Goal: Task Accomplishment & Management: Manage account settings

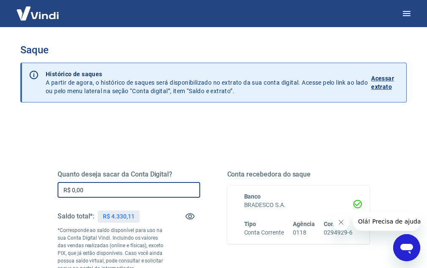
click at [113, 191] on input "R$ 0,00" at bounding box center [129, 190] width 143 height 16
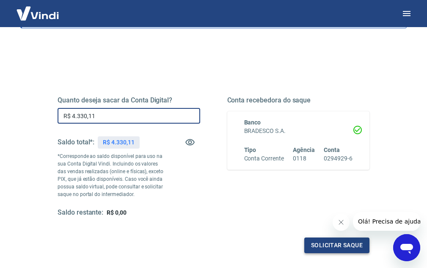
scroll to position [74, 0]
type input "R$ 4.330,11"
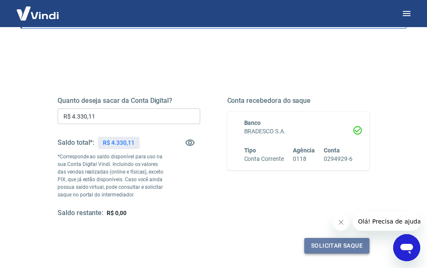
click at [330, 246] on button "Solicitar saque" at bounding box center [336, 246] width 65 height 16
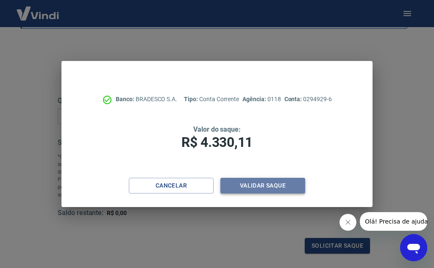
click at [267, 186] on button "Validar saque" at bounding box center [262, 186] width 85 height 16
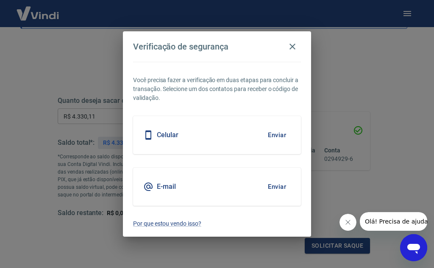
click at [148, 133] on icon at bounding box center [148, 135] width 10 height 10
click at [149, 135] on icon at bounding box center [148, 135] width 10 height 10
click at [274, 134] on button "Enviar" at bounding box center [277, 135] width 28 height 18
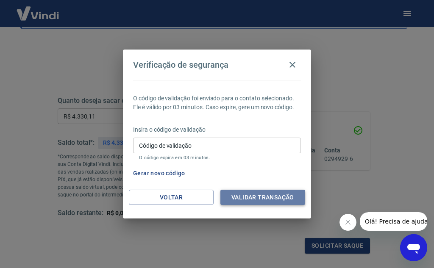
click at [246, 197] on button "Validar transação" at bounding box center [262, 198] width 85 height 16
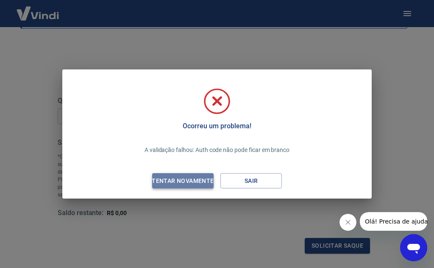
click at [189, 181] on div "Tentar novamente" at bounding box center [182, 181] width 82 height 11
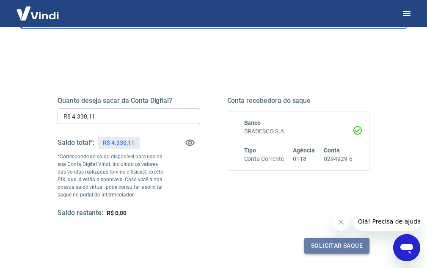
click at [327, 247] on button "Solicitar saque" at bounding box center [336, 246] width 65 height 16
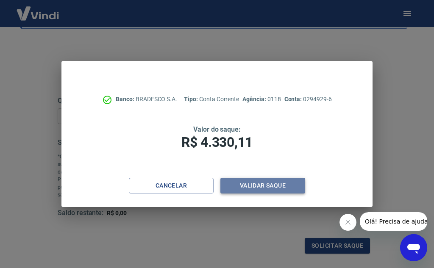
click at [274, 183] on button "Validar saque" at bounding box center [262, 186] width 85 height 16
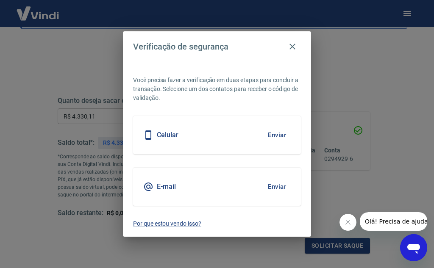
click at [149, 134] on icon at bounding box center [148, 135] width 10 height 10
click at [276, 133] on button "Enviar" at bounding box center [277, 135] width 28 height 18
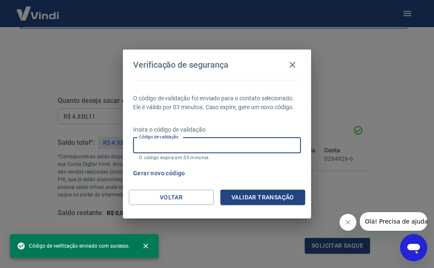
click at [240, 144] on input "Código de validação" at bounding box center [217, 146] width 168 height 16
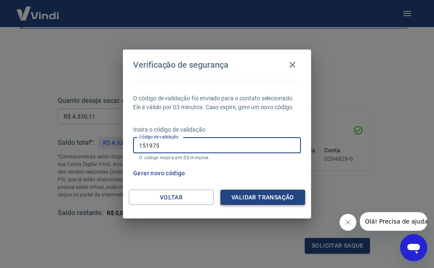
type input "151975"
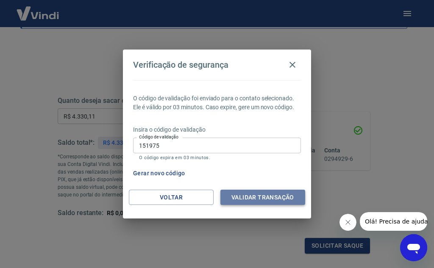
click at [268, 199] on button "Validar transação" at bounding box center [262, 198] width 85 height 16
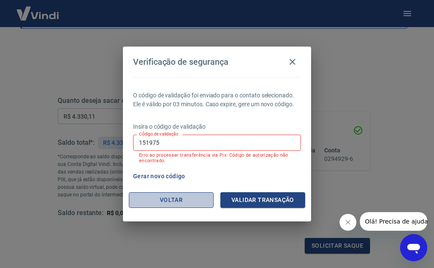
click at [182, 197] on button "Voltar" at bounding box center [171, 200] width 85 height 16
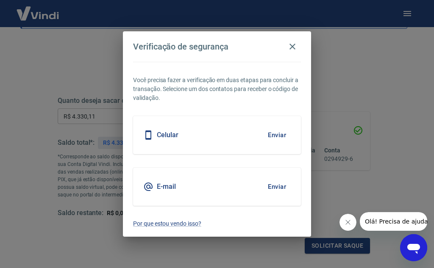
click at [147, 134] on icon at bounding box center [148, 135] width 10 height 10
click at [275, 136] on button "Enviar" at bounding box center [277, 135] width 28 height 18
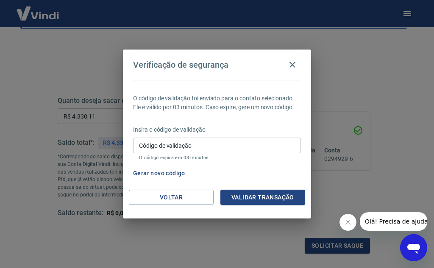
click at [216, 145] on input "Código de validação" at bounding box center [217, 146] width 168 height 16
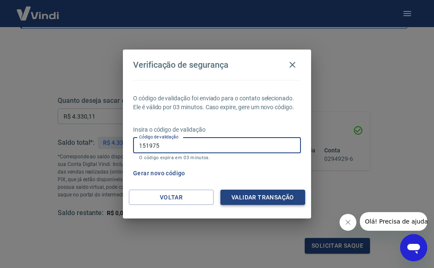
type input "151975"
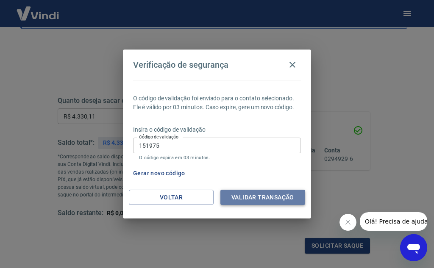
click at [240, 193] on button "Validar transação" at bounding box center [262, 198] width 85 height 16
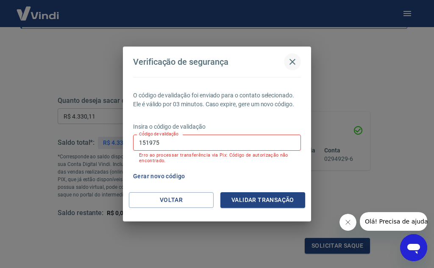
click at [293, 60] on icon "button" at bounding box center [292, 62] width 10 height 10
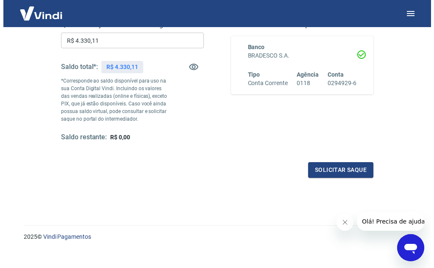
scroll to position [158, 0]
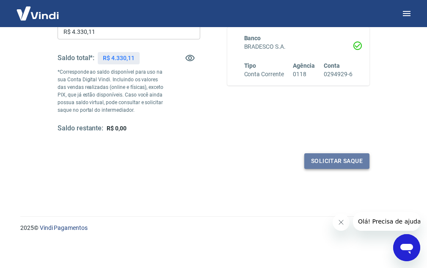
click at [314, 164] on button "Solicitar saque" at bounding box center [336, 161] width 65 height 16
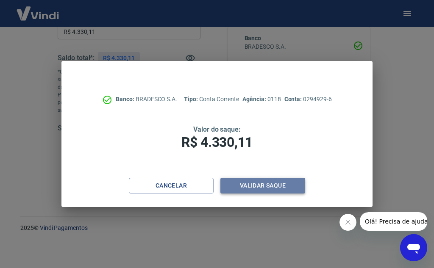
click at [260, 188] on button "Validar saque" at bounding box center [262, 186] width 85 height 16
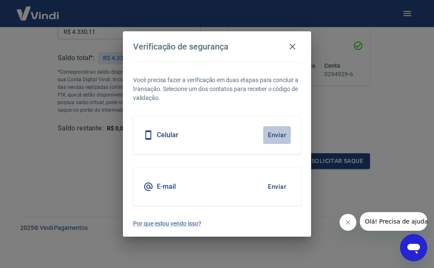
click at [278, 136] on button "Enviar" at bounding box center [277, 135] width 28 height 18
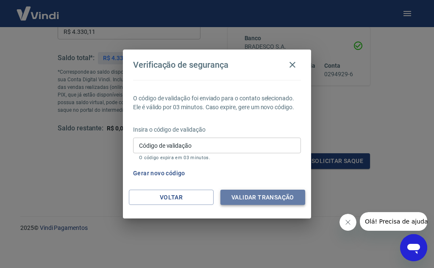
click at [255, 200] on button "Validar transação" at bounding box center [262, 198] width 85 height 16
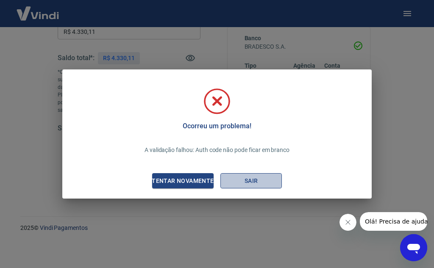
click at [257, 179] on button "Sair" at bounding box center [250, 181] width 61 height 16
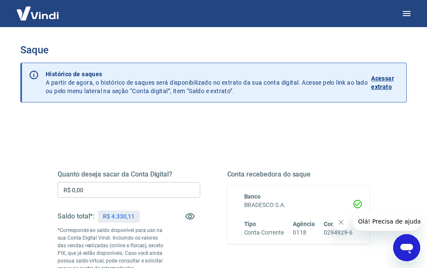
click at [381, 80] on p "Acessar extrato" at bounding box center [385, 82] width 28 height 17
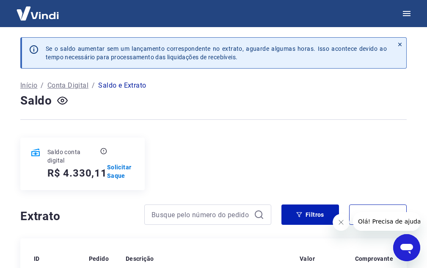
click at [30, 85] on p "Início" at bounding box center [28, 85] width 17 height 10
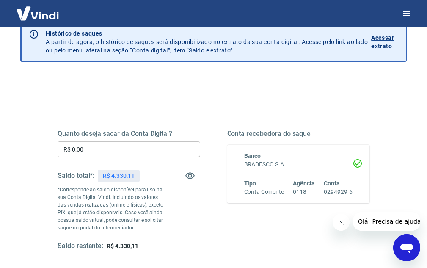
scroll to position [31, 0]
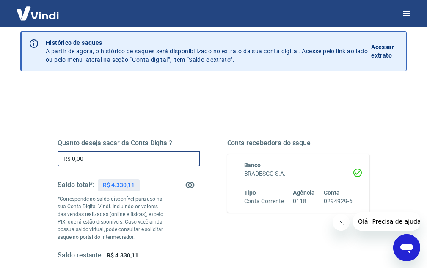
click at [96, 160] on input "R$ 0,00" at bounding box center [129, 159] width 143 height 16
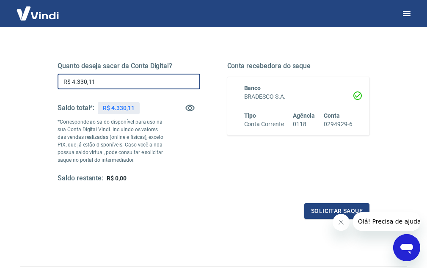
scroll to position [116, 0]
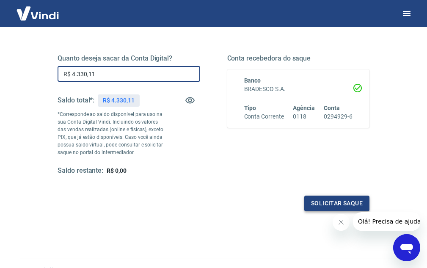
type input "R$ 4.330,11"
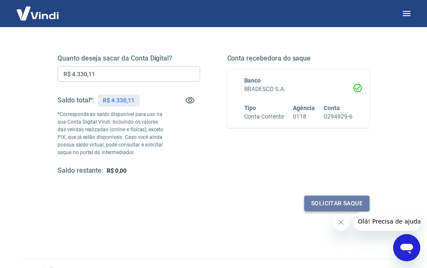
click at [342, 201] on button "Solicitar saque" at bounding box center [336, 204] width 65 height 16
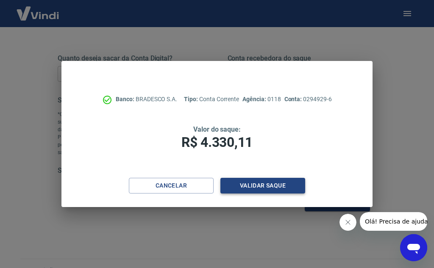
click at [257, 185] on button "Validar saque" at bounding box center [262, 186] width 85 height 16
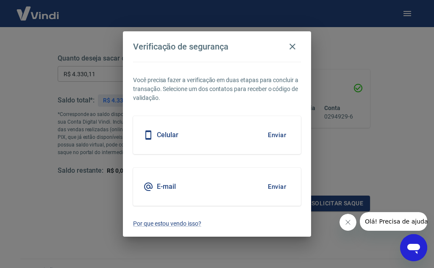
click at [148, 135] on icon at bounding box center [148, 135] width 10 height 10
click at [276, 134] on button "Enviar" at bounding box center [277, 135] width 28 height 18
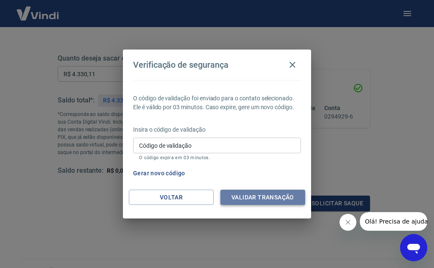
click at [242, 197] on button "Validar transação" at bounding box center [262, 198] width 85 height 16
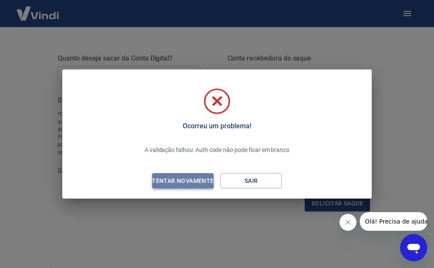
click at [199, 183] on div "Tentar novamente" at bounding box center [182, 181] width 82 height 11
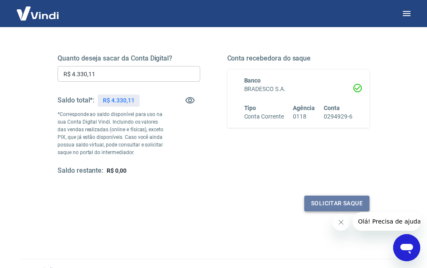
click at [324, 207] on button "Solicitar saque" at bounding box center [336, 204] width 65 height 16
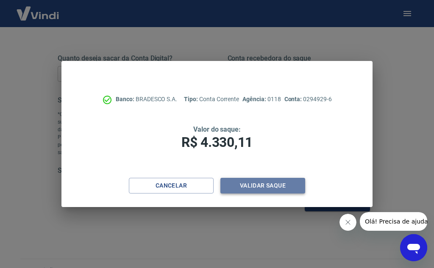
click at [260, 188] on button "Validar saque" at bounding box center [262, 186] width 85 height 16
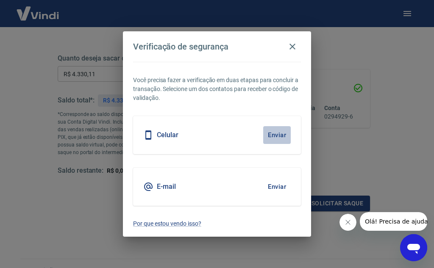
click at [280, 132] on button "Enviar" at bounding box center [277, 135] width 28 height 18
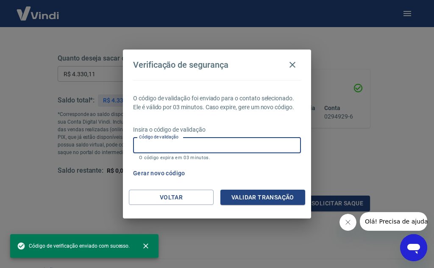
click at [207, 148] on input "Código de validação" at bounding box center [217, 146] width 168 height 16
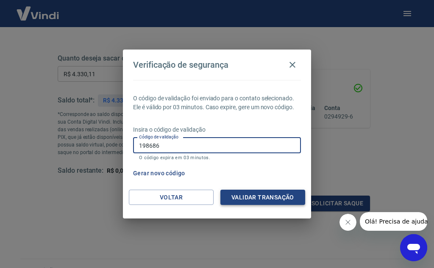
type input "198686"
click at [265, 195] on button "Validar transação" at bounding box center [262, 198] width 85 height 16
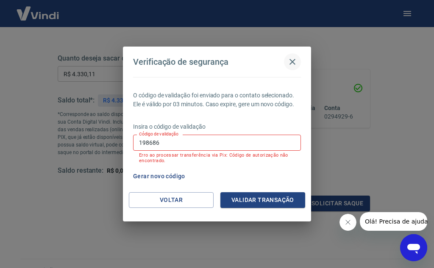
click at [288, 60] on icon "button" at bounding box center [292, 62] width 10 height 10
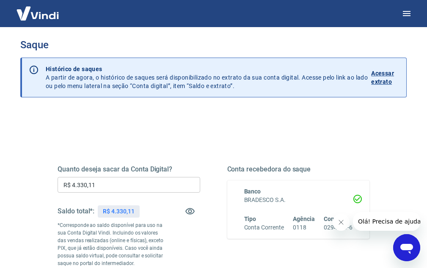
scroll to position [0, 0]
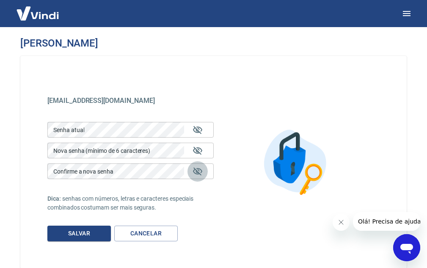
click at [196, 173] on icon "Mostrar/esconder senha" at bounding box center [198, 171] width 10 height 10
click at [198, 171] on icon "Mostrar/esconder senha" at bounding box center [198, 171] width 10 height 10
click at [194, 148] on icon "Mostrar/esconder senha" at bounding box center [198, 151] width 10 height 10
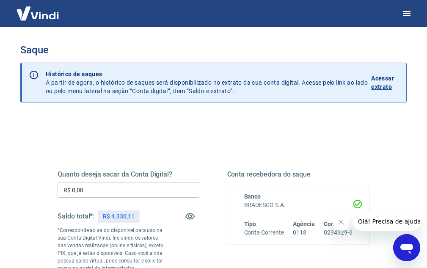
click at [101, 191] on input "R$ 0,00" at bounding box center [129, 190] width 143 height 16
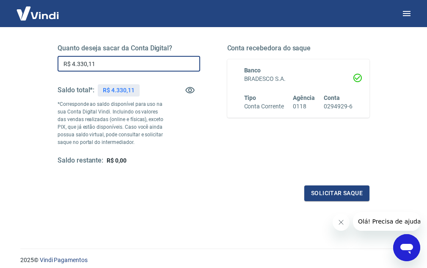
scroll to position [158, 0]
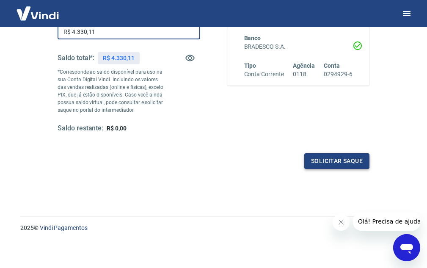
type input "R$ 4.330,11"
click at [332, 158] on button "Solicitar saque" at bounding box center [336, 161] width 65 height 16
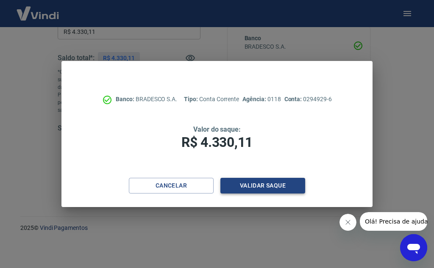
click at [254, 186] on button "Validar saque" at bounding box center [262, 186] width 85 height 16
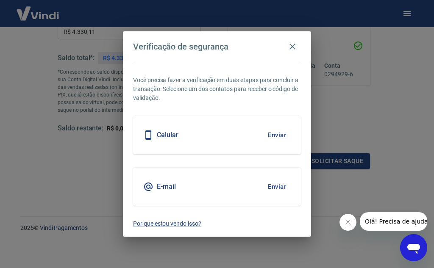
click at [281, 135] on button "Enviar" at bounding box center [277, 135] width 28 height 18
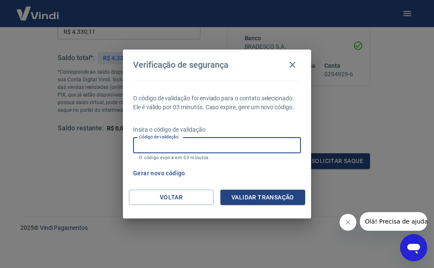
click at [205, 144] on input "Código de validação" at bounding box center [217, 146] width 168 height 16
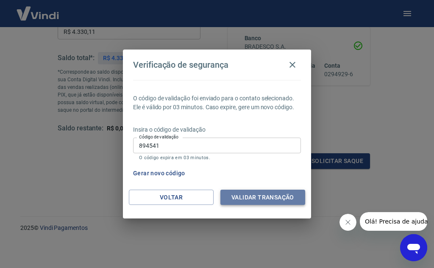
click at [253, 199] on button "Validar transação" at bounding box center [262, 198] width 85 height 16
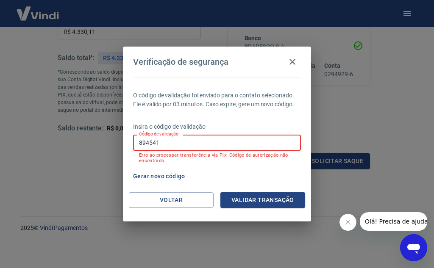
click at [175, 145] on input "894541" at bounding box center [217, 143] width 168 height 16
type input "8"
type input "132408"
click at [267, 199] on button "Validar transação" at bounding box center [262, 200] width 85 height 16
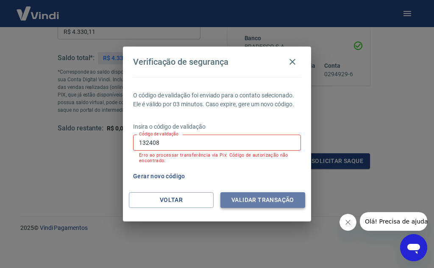
click at [267, 199] on button "Validar transação" at bounding box center [262, 200] width 85 height 16
click at [145, 192] on div "O código de validação foi enviado para o contato selecionado. Ele é válido por …" at bounding box center [217, 134] width 188 height 115
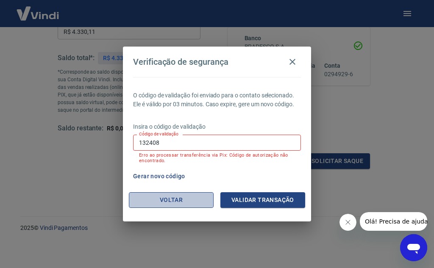
click at [156, 201] on button "Voltar" at bounding box center [171, 200] width 85 height 16
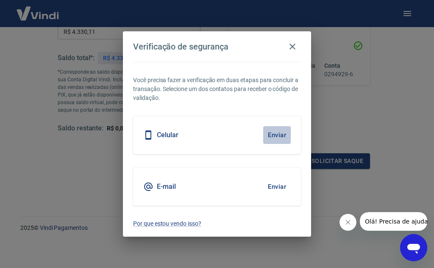
click at [276, 133] on button "Enviar" at bounding box center [277, 135] width 28 height 18
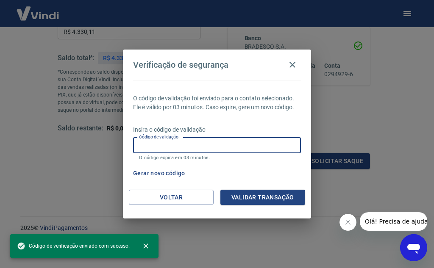
click at [194, 146] on input "Código de validação" at bounding box center [217, 146] width 168 height 16
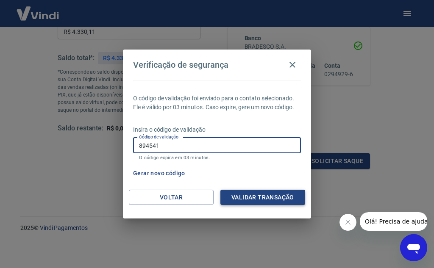
click at [271, 196] on button "Validar transação" at bounding box center [262, 198] width 85 height 16
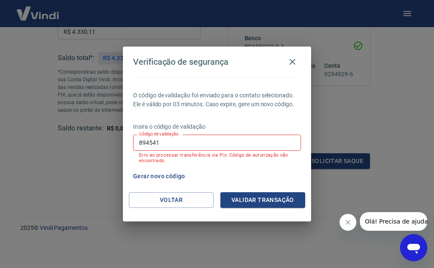
click at [164, 143] on input "894541" at bounding box center [217, 143] width 168 height 16
type input "8"
click at [244, 196] on button "Validar transação" at bounding box center [262, 200] width 85 height 16
click at [251, 197] on button "Validar transação" at bounding box center [262, 200] width 85 height 16
click at [171, 148] on input "132408" at bounding box center [217, 143] width 168 height 16
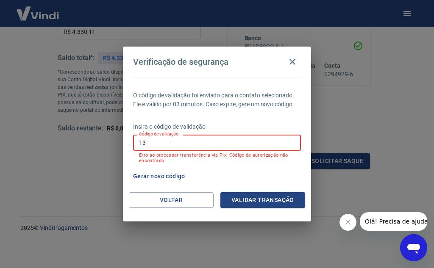
type input "1"
type input "856633"
click at [253, 196] on button "Validar transação" at bounding box center [262, 200] width 85 height 16
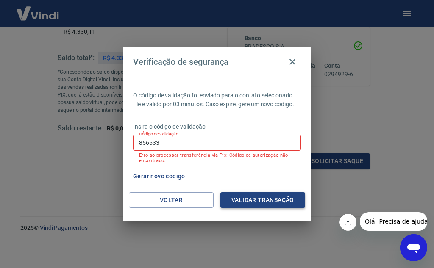
click at [248, 201] on button "Validar transação" at bounding box center [262, 200] width 85 height 16
click at [291, 58] on icon "button" at bounding box center [292, 62] width 10 height 10
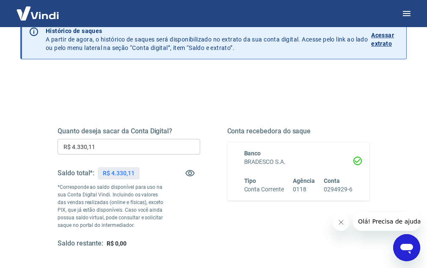
scroll to position [42, 0]
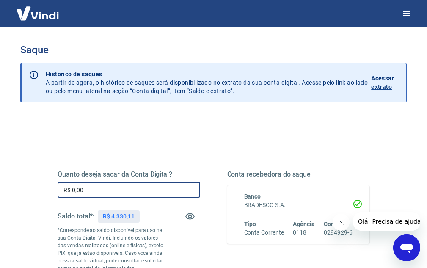
click at [87, 188] on input "R$ 0,00" at bounding box center [129, 190] width 143 height 16
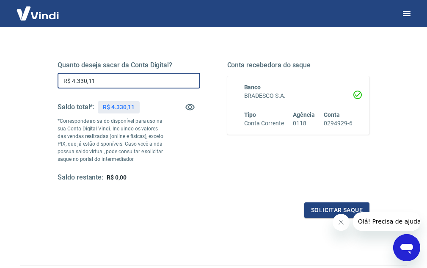
scroll to position [127, 0]
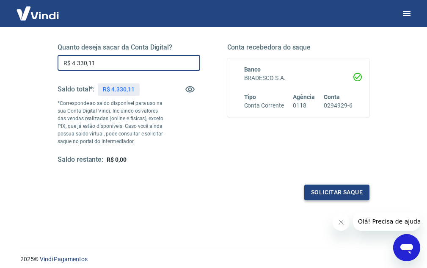
type input "R$ 4.330,11"
click at [337, 193] on button "Solicitar saque" at bounding box center [336, 193] width 65 height 16
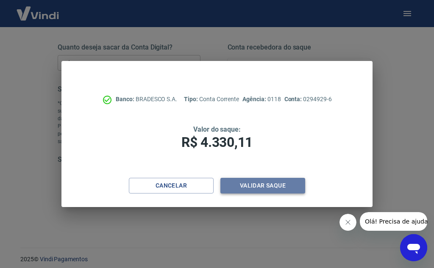
click at [251, 185] on button "Validar saque" at bounding box center [262, 186] width 85 height 16
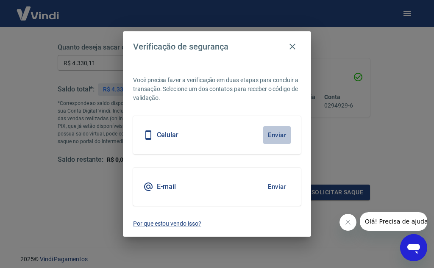
click at [272, 134] on button "Enviar" at bounding box center [277, 135] width 28 height 18
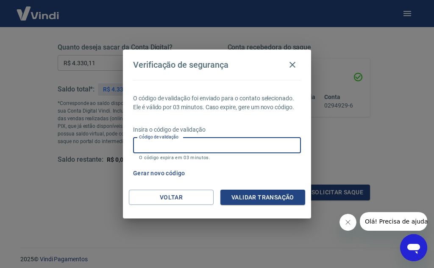
click at [223, 146] on input "Código de validação" at bounding box center [217, 146] width 168 height 16
type input "0"
type input "289908"
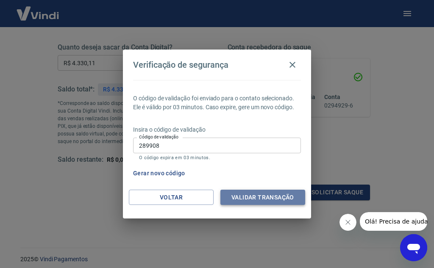
click at [260, 197] on button "Validar transação" at bounding box center [262, 198] width 85 height 16
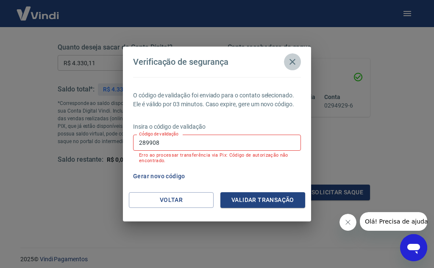
click at [293, 56] on button "button" at bounding box center [292, 61] width 17 height 17
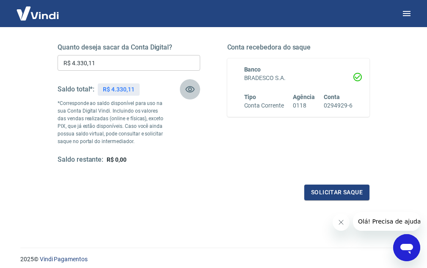
click at [187, 89] on icon "button" at bounding box center [190, 89] width 10 height 10
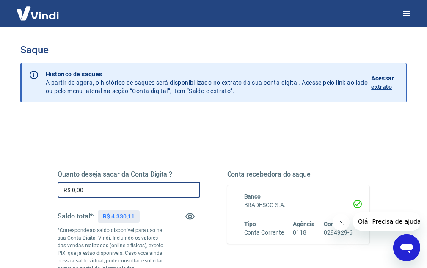
click at [95, 193] on input "R$ 0,00" at bounding box center [129, 190] width 143 height 16
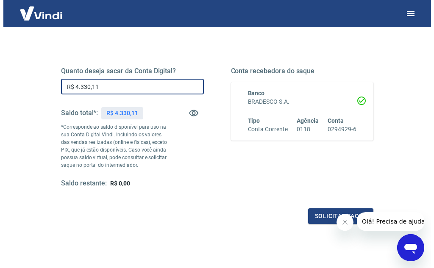
scroll to position [127, 0]
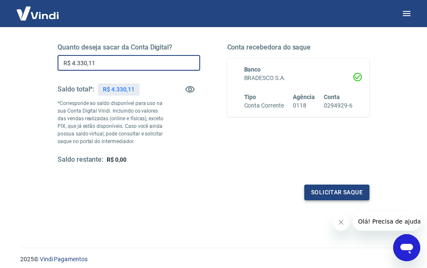
type input "R$ 4.330,11"
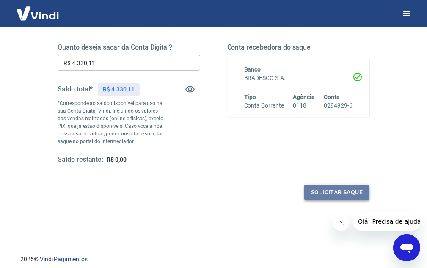
click at [334, 192] on button "Solicitar saque" at bounding box center [336, 193] width 65 height 16
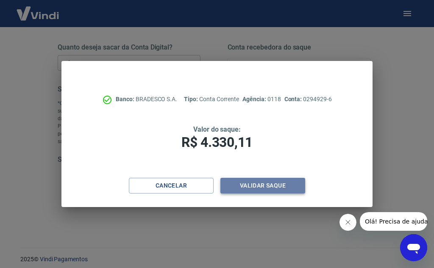
click at [258, 184] on button "Validar saque" at bounding box center [262, 186] width 85 height 16
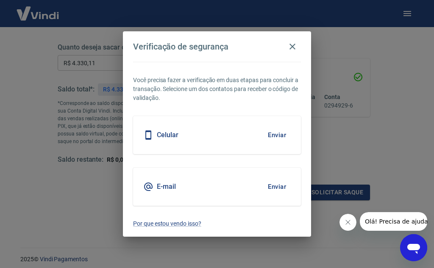
click at [273, 131] on button "Enviar" at bounding box center [277, 135] width 28 height 18
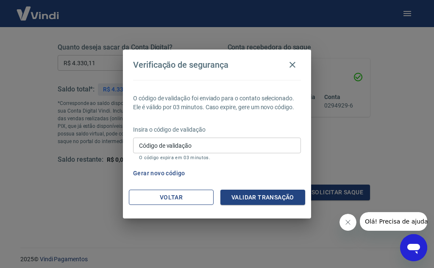
click at [170, 196] on button "Voltar" at bounding box center [171, 198] width 85 height 16
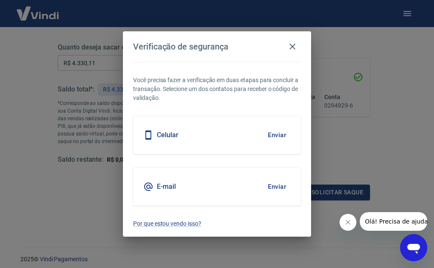
click at [278, 188] on button "Enviar" at bounding box center [277, 187] width 28 height 18
click at [169, 224] on p "Por que estou vendo isso?" at bounding box center [217, 223] width 168 height 9
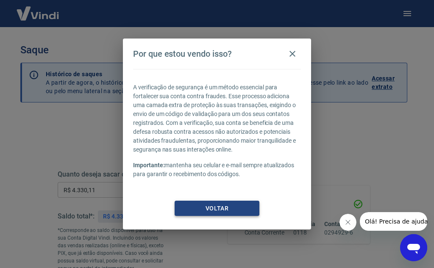
click at [246, 203] on button "Voltar" at bounding box center [216, 209] width 85 height 16
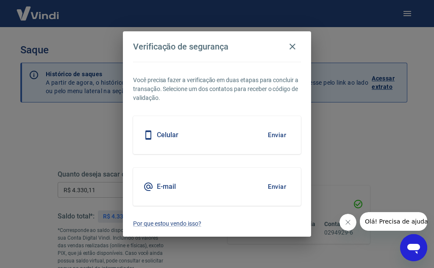
scroll to position [158, 0]
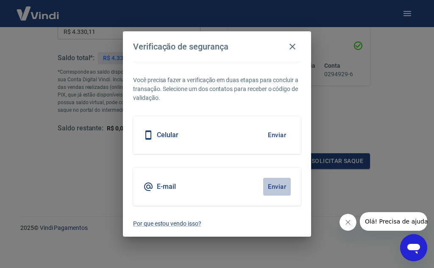
click at [276, 183] on button "Enviar" at bounding box center [277, 187] width 28 height 18
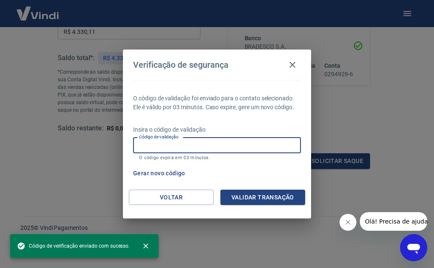
click at [230, 138] on input "Código de validação" at bounding box center [217, 146] width 168 height 16
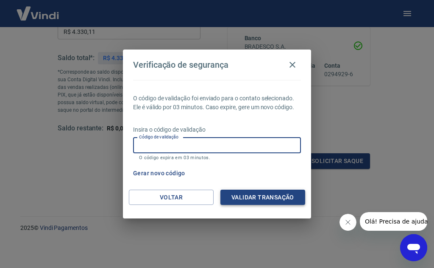
paste input "793629"
type input "793629"
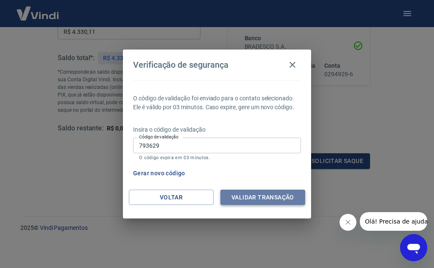
click at [270, 202] on button "Validar transação" at bounding box center [262, 198] width 85 height 16
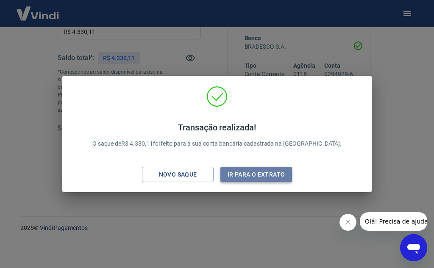
click at [270, 182] on button "Ir para o extrato" at bounding box center [256, 175] width 72 height 16
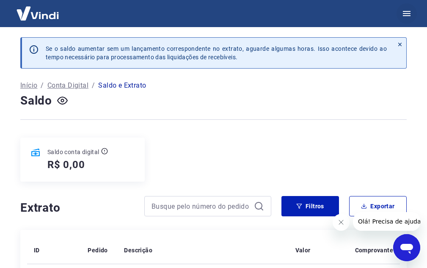
click at [405, 12] on icon "button" at bounding box center [407, 13] width 10 height 10
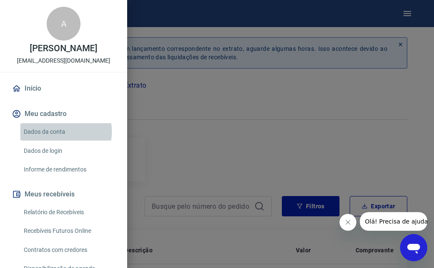
click at [59, 141] on link "Dados da conta" at bounding box center [68, 131] width 97 height 17
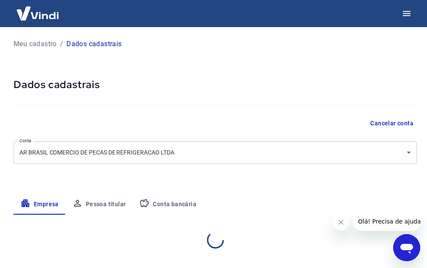
select select "SP"
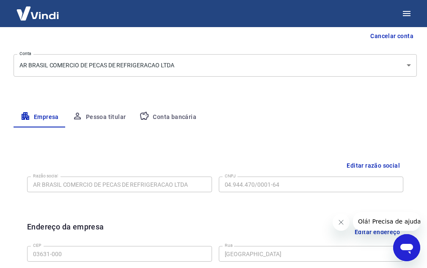
scroll to position [4, 0]
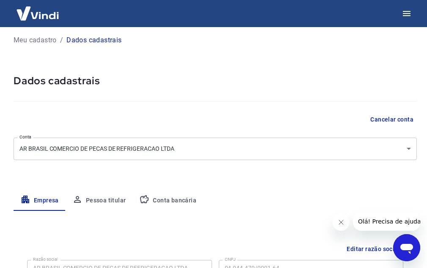
click at [113, 204] on button "Pessoa titular" at bounding box center [99, 201] width 67 height 20
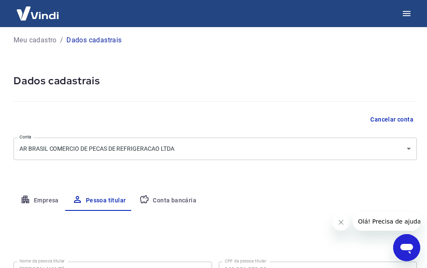
scroll to position [75, 0]
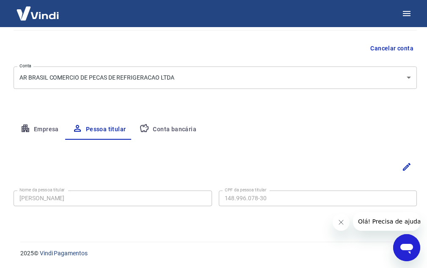
click at [171, 129] on button "Conta bancária" at bounding box center [168, 129] width 71 height 20
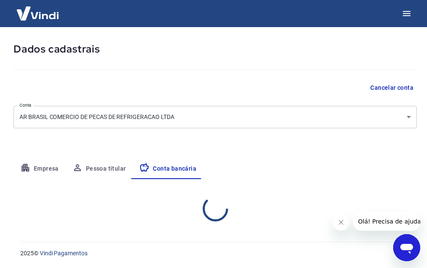
select select "1"
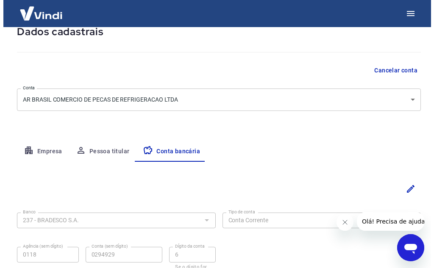
scroll to position [0, 0]
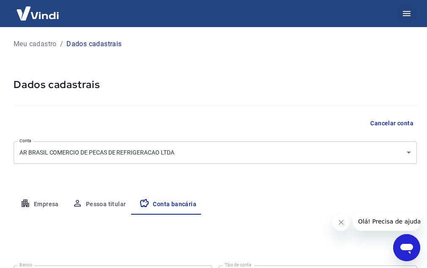
click at [408, 9] on icon "button" at bounding box center [407, 13] width 10 height 10
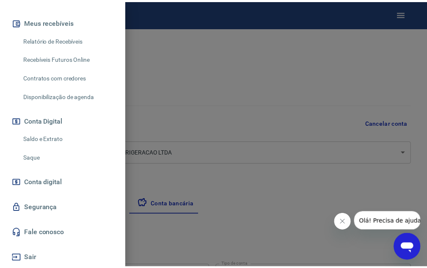
scroll to position [181, 0]
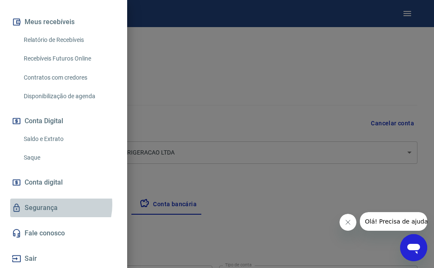
click at [50, 204] on link "Segurança" at bounding box center [63, 208] width 107 height 19
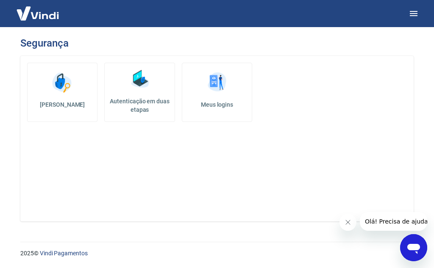
click at [136, 96] on link "Autenticação em duas etapas" at bounding box center [139, 92] width 70 height 59
click at [417, 17] on icon "button" at bounding box center [413, 13] width 10 height 10
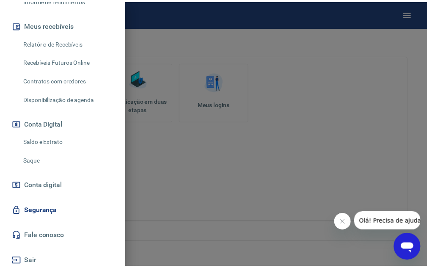
scroll to position [181, 0]
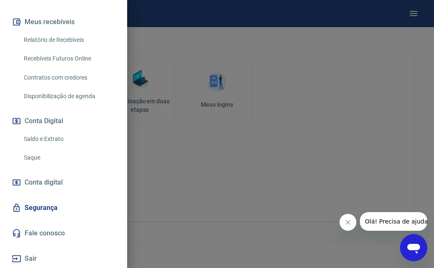
click at [59, 181] on span "Conta digital" at bounding box center [44, 183] width 38 height 12
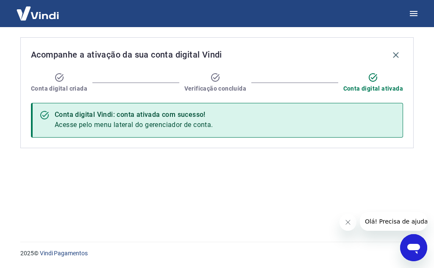
click at [59, 16] on img at bounding box center [37, 13] width 55 height 26
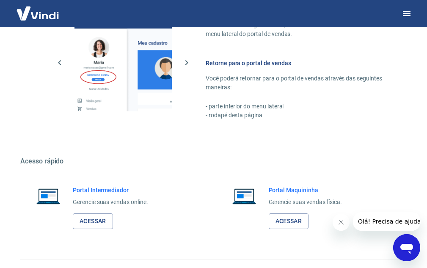
scroll to position [418, 0]
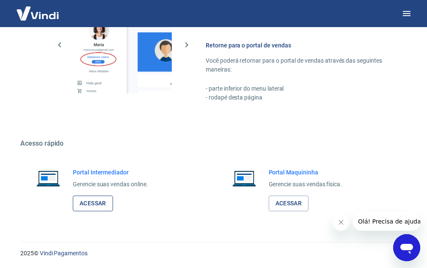
click at [85, 204] on link "Acessar" at bounding box center [93, 204] width 40 height 16
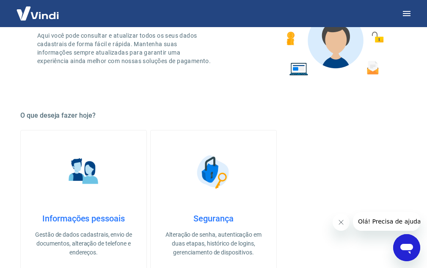
scroll to position [0, 0]
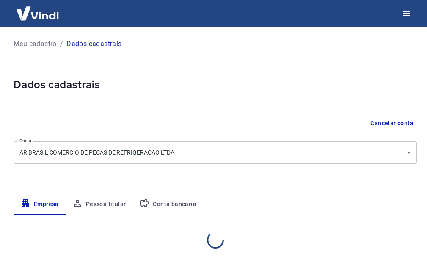
select select "SP"
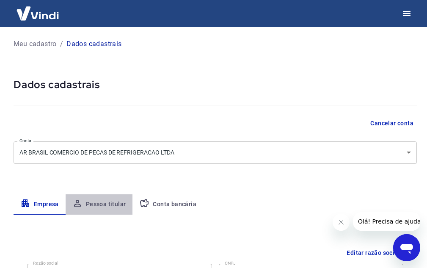
click at [107, 196] on button "Pessoa titular" at bounding box center [99, 204] width 67 height 20
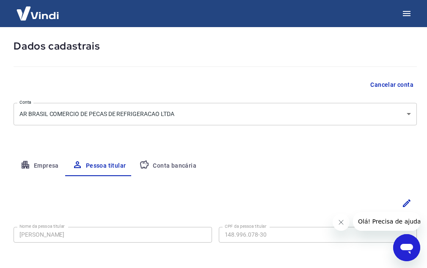
scroll to position [75, 0]
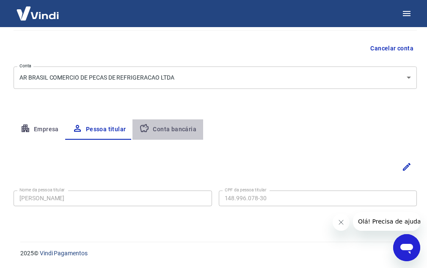
click at [175, 131] on button "Conta bancária" at bounding box center [168, 129] width 71 height 20
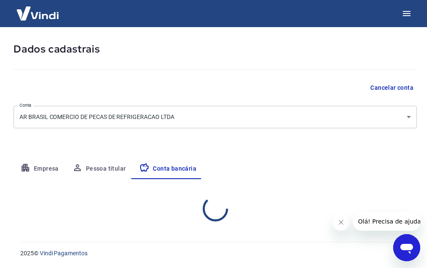
select select "1"
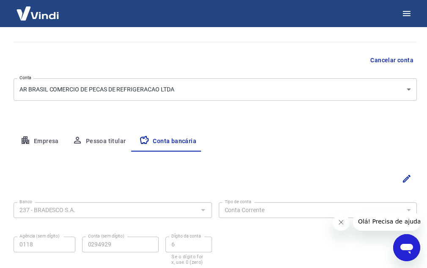
scroll to position [0, 0]
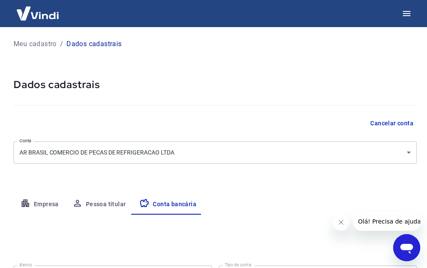
click at [41, 21] on img at bounding box center [37, 13] width 55 height 26
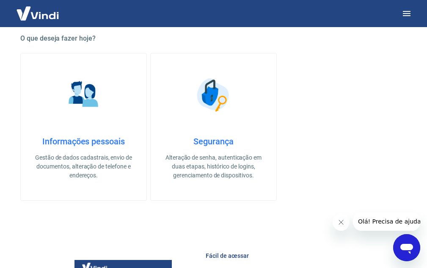
scroll to position [169, 0]
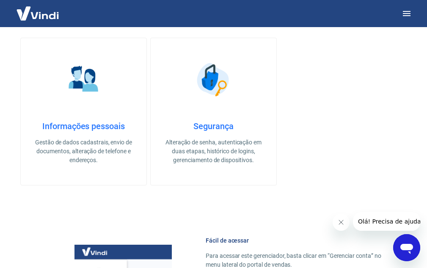
click at [246, 164] on p "Alteração de senha, autenticação em duas etapas, histórico de logins, gerenciam…" at bounding box center [213, 151] width 99 height 27
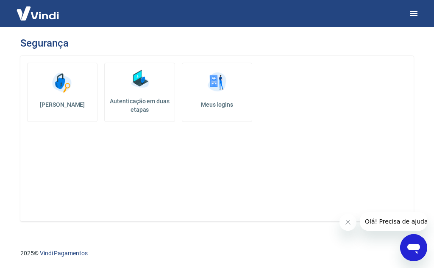
click at [213, 104] on h5 "Meus logins" at bounding box center [217, 104] width 56 height 8
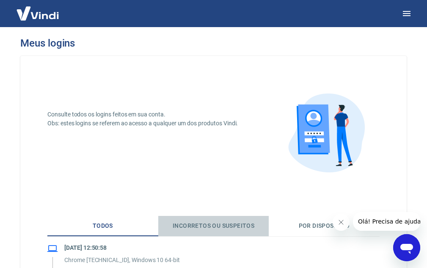
click at [256, 221] on button "Incorretos ou suspeitos" at bounding box center [213, 226] width 111 height 20
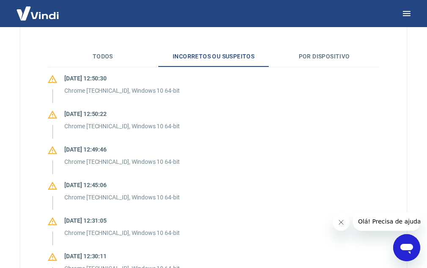
scroll to position [127, 0]
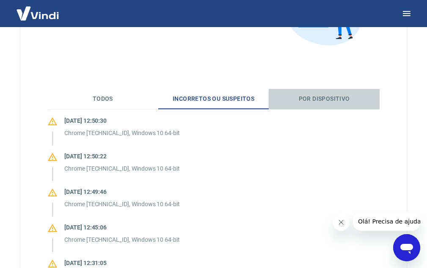
click at [330, 99] on button "Por dispositivo" at bounding box center [324, 99] width 111 height 20
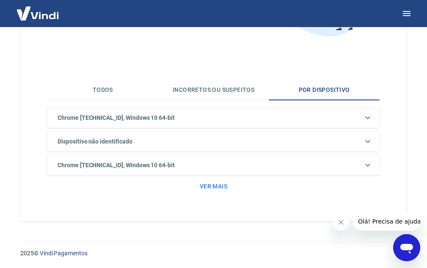
scroll to position [0, 0]
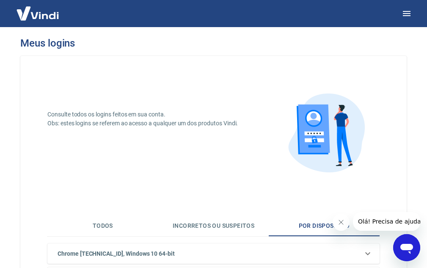
click at [37, 21] on img at bounding box center [37, 13] width 55 height 26
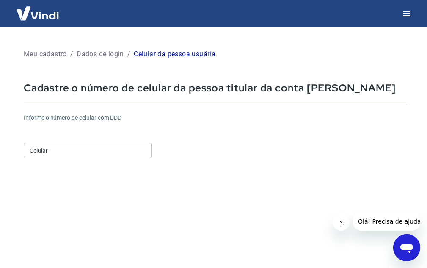
click at [73, 146] on input "Celular" at bounding box center [88, 151] width 128 height 16
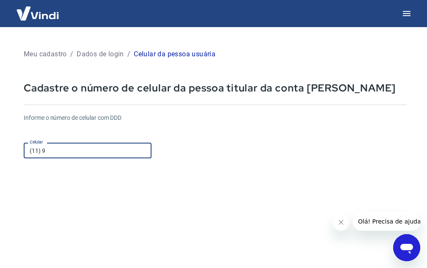
type input "[PHONE_NUMBER]"
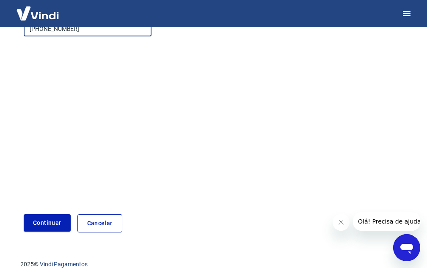
scroll to position [127, 0]
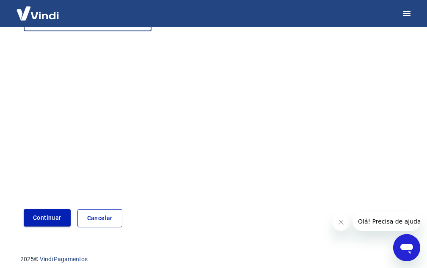
click at [48, 214] on button "Continuar" at bounding box center [47, 217] width 47 height 17
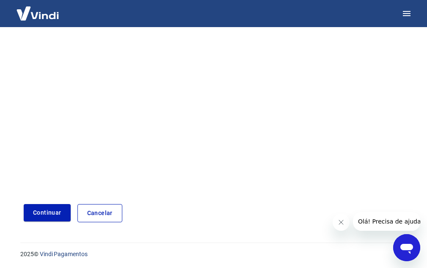
scroll to position [133, 0]
click at [92, 207] on link "Cancelar" at bounding box center [99, 212] width 45 height 18
